Goal: Transaction & Acquisition: Book appointment/travel/reservation

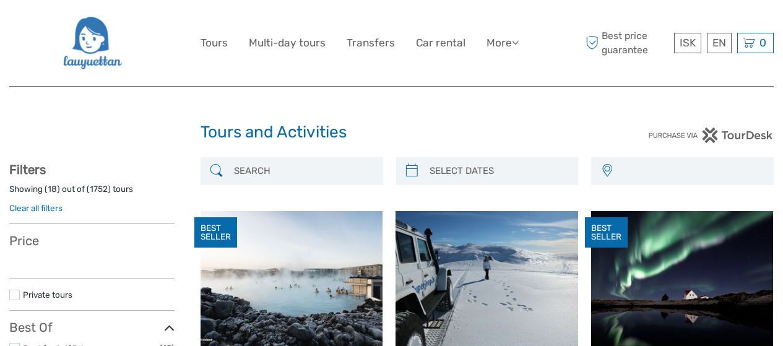
select select
click at [327, 171] on input "search" at bounding box center [303, 171] width 148 height 22
paste input "Northern Lights Tour"
type input "Northern Lights Tour"
select select
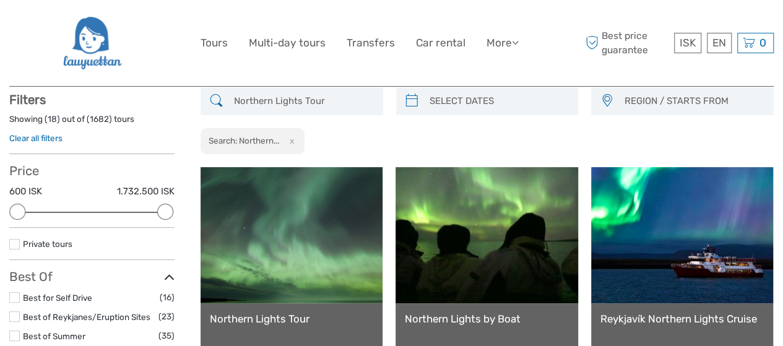
scroll to position [132, 0]
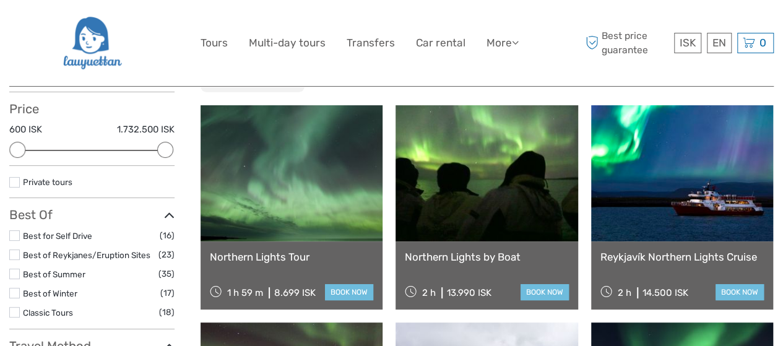
type input "Northern Lights Tour"
